Goal: Use online tool/utility: Utilize a website feature to perform a specific function

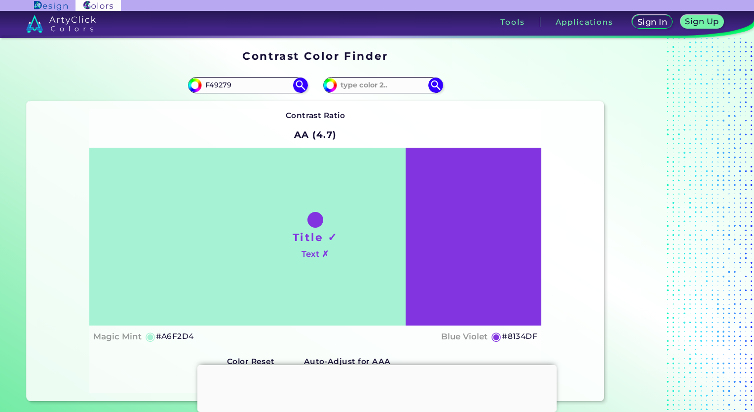
type input "F49279"
type input "#f49279"
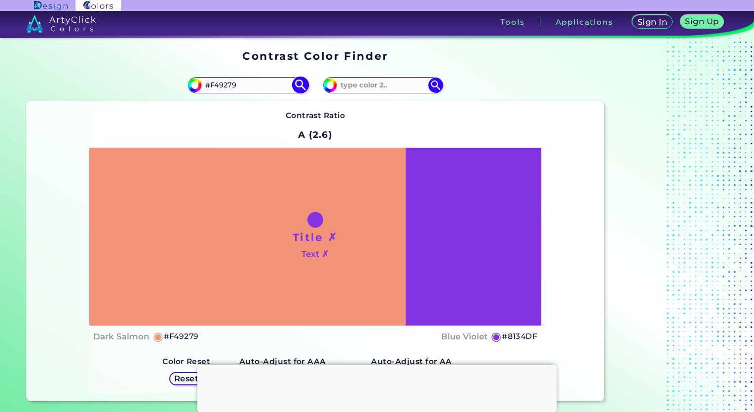
click at [215, 85] on input "#F49279" at bounding box center [248, 85] width 92 height 13
type input "#F92794"
click at [298, 85] on img at bounding box center [300, 85] width 17 height 17
type input "#f92794"
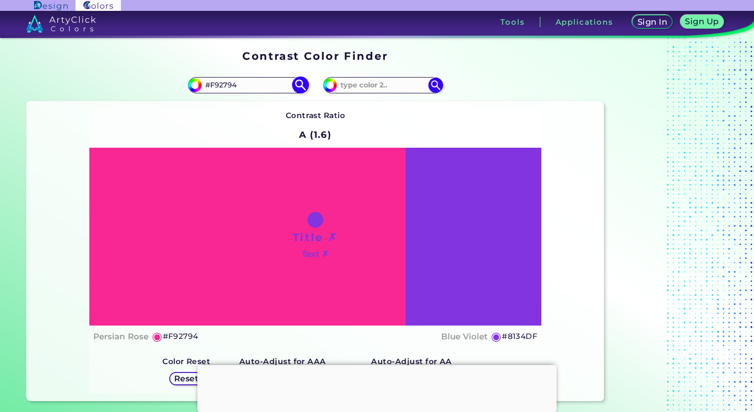
drag, startPoint x: 215, startPoint y: 87, endPoint x: 257, endPoint y: 80, distance: 42.0
click at [257, 80] on input "#F92794" at bounding box center [248, 85] width 92 height 13
type input "#4F9279"
click at [298, 86] on img at bounding box center [300, 85] width 17 height 17
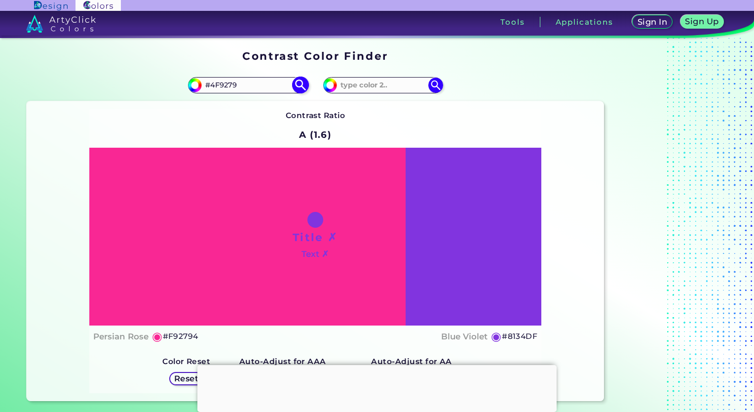
type input "#4f9279"
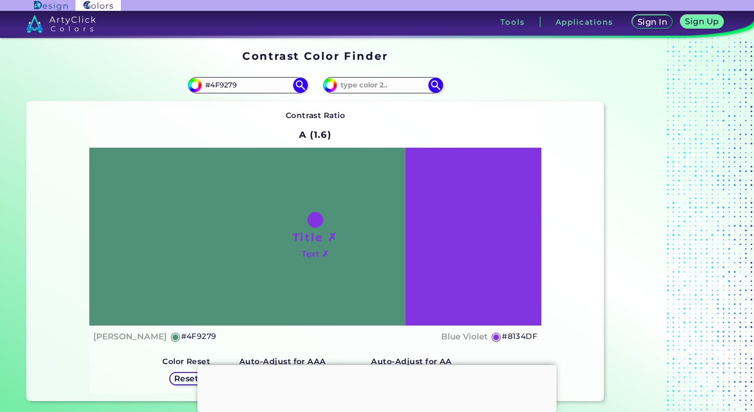
click at [521, 335] on h5 "#8134DF" at bounding box center [520, 336] width 36 height 13
click at [521, 335] on h5 "#8134DF copied" at bounding box center [520, 336] width 36 height 13
copy h5 "#"
